Goal: Task Accomplishment & Management: Use online tool/utility

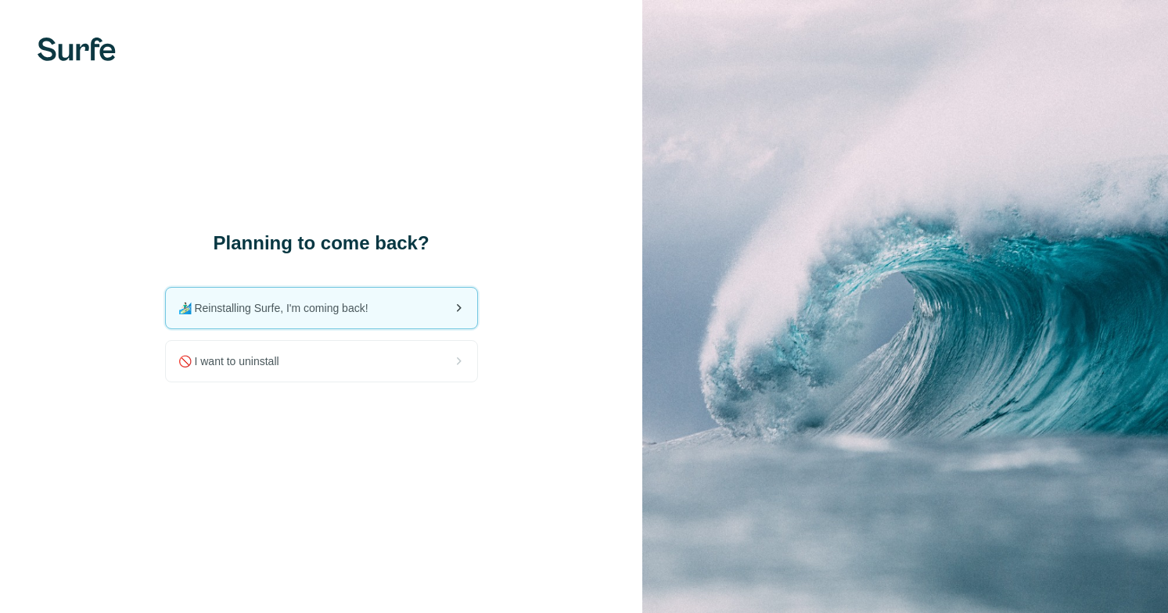
click at [340, 310] on span "🏄🏻‍♂️ Reinstalling Surfe, I'm coming back!" at bounding box center [279, 308] width 203 height 16
click at [351, 295] on div "🏄🏻‍♂️ Reinstalling Surfe, I'm coming back!" at bounding box center [321, 308] width 311 height 41
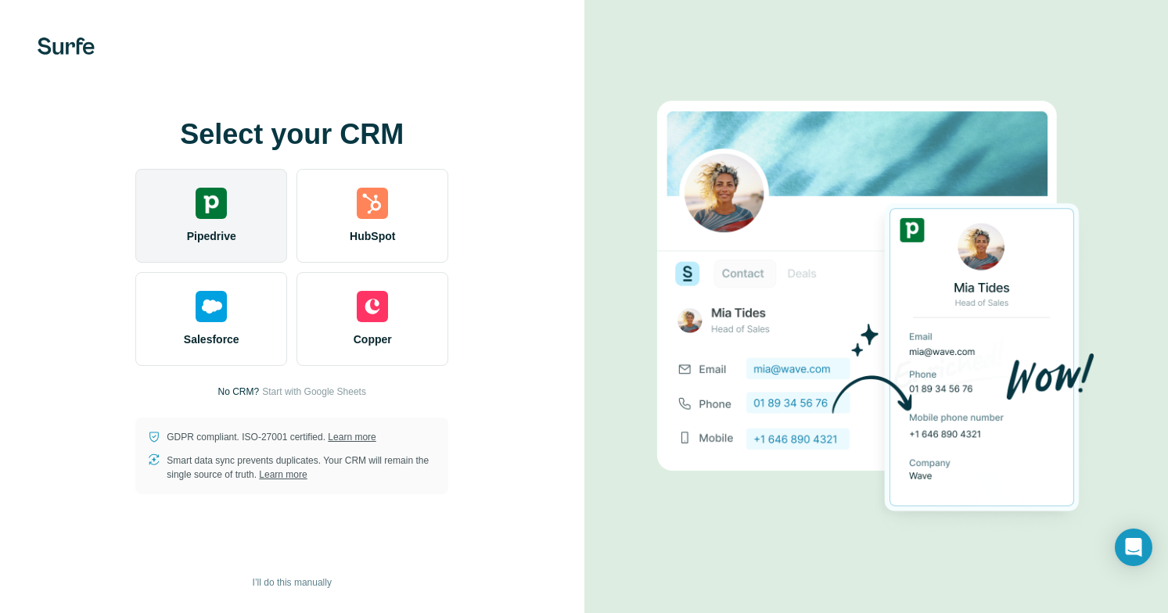
click at [242, 211] on div "Pipedrive" at bounding box center [211, 216] width 152 height 94
